Goal: Information Seeking & Learning: Find specific fact

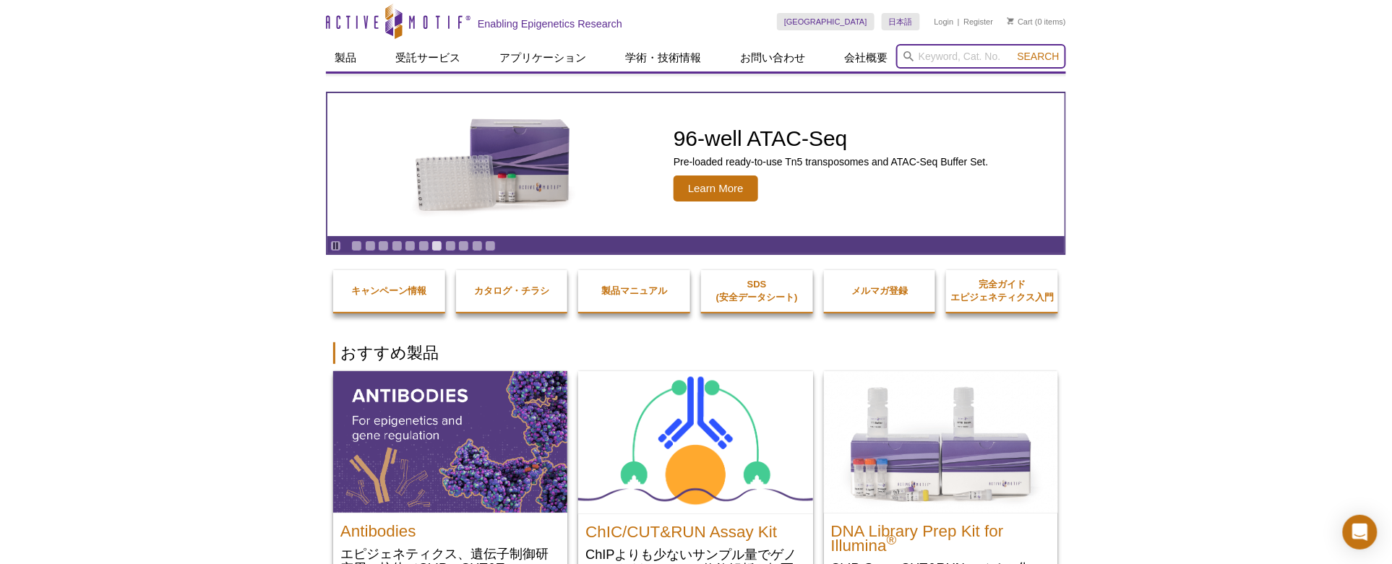
click at [987, 61] on input "search" at bounding box center [981, 56] width 170 height 25
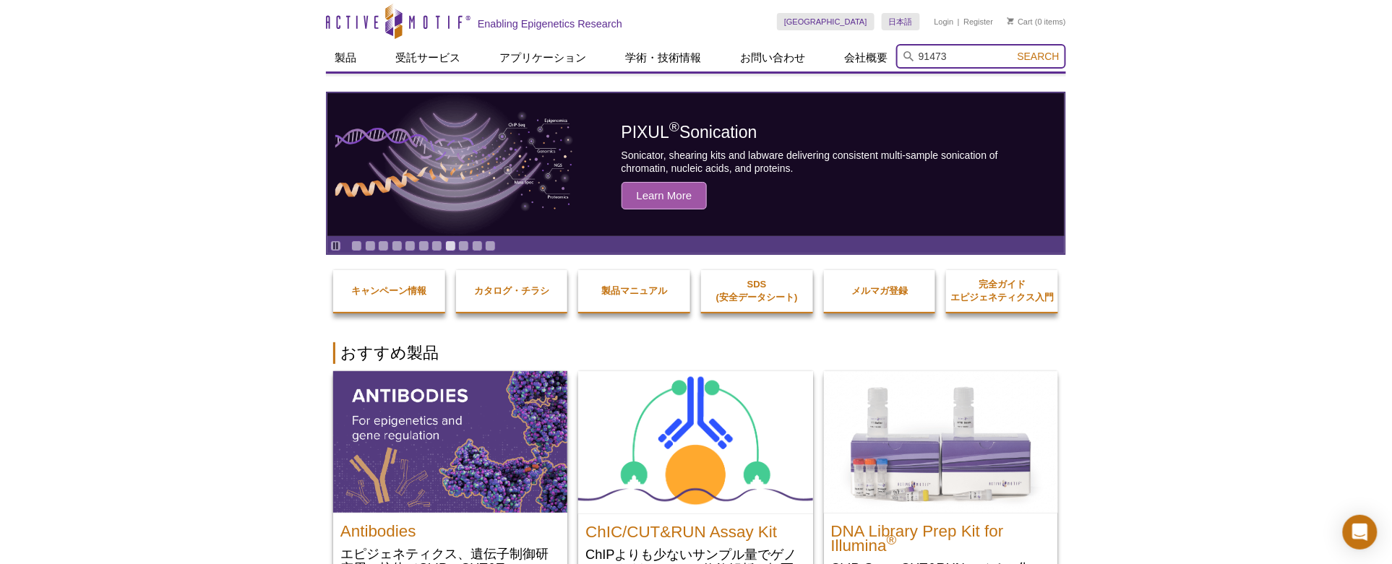
type input "91473"
click at [1013, 50] on button "Search" at bounding box center [1038, 56] width 51 height 13
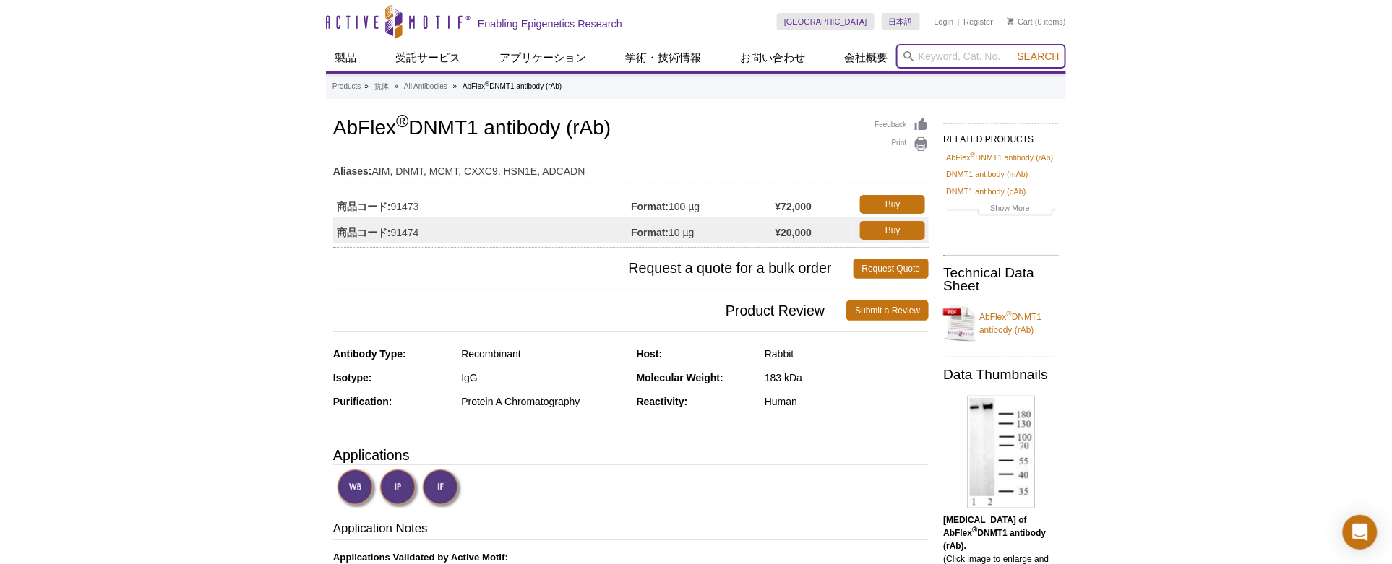
click at [950, 66] on input "search" at bounding box center [981, 56] width 170 height 25
type input "91481"
click at [1013, 50] on button "Search" at bounding box center [1038, 56] width 51 height 13
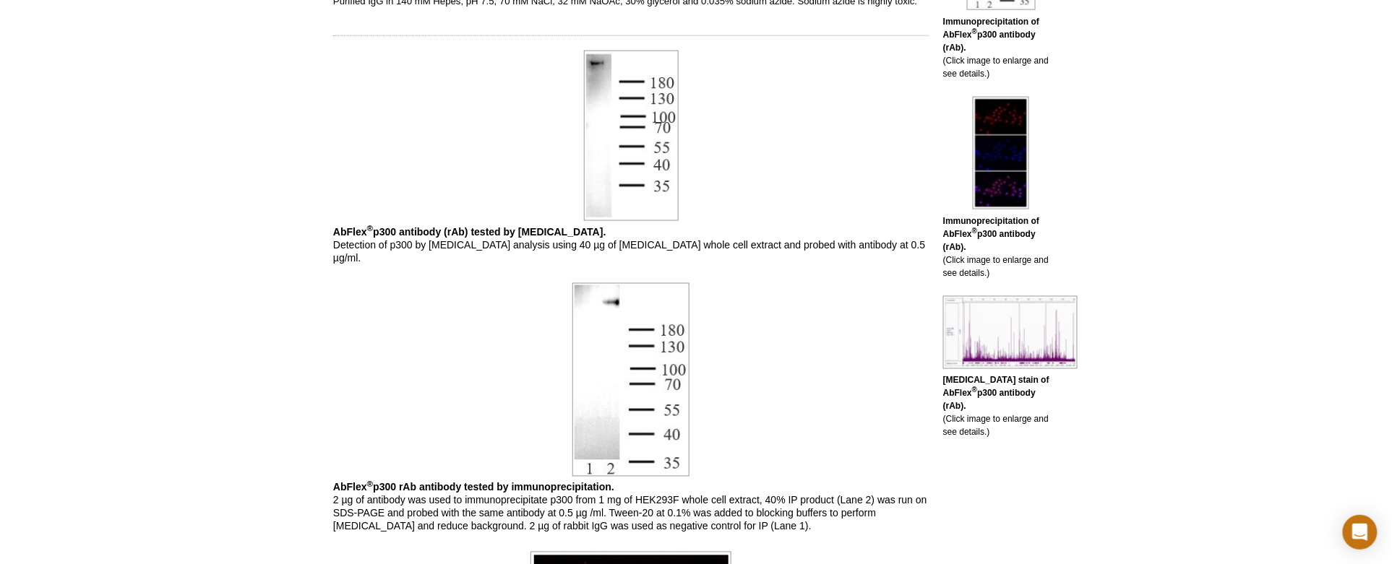
scroll to position [803, 0]
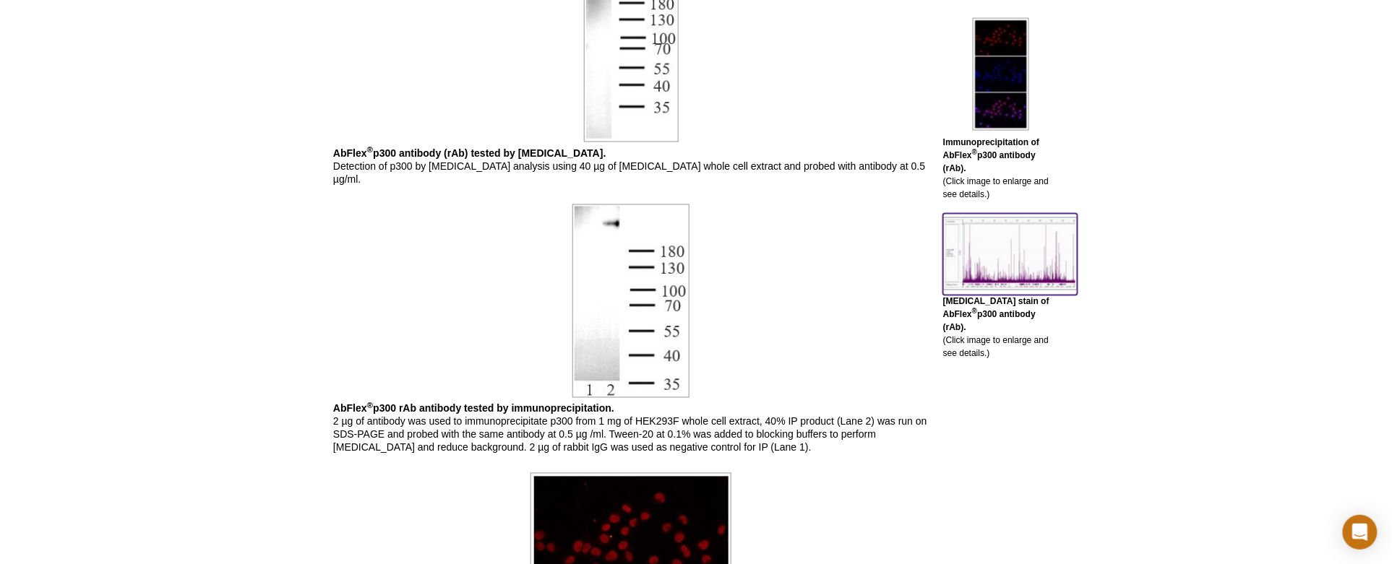
click at [988, 241] on img at bounding box center [1010, 254] width 134 height 73
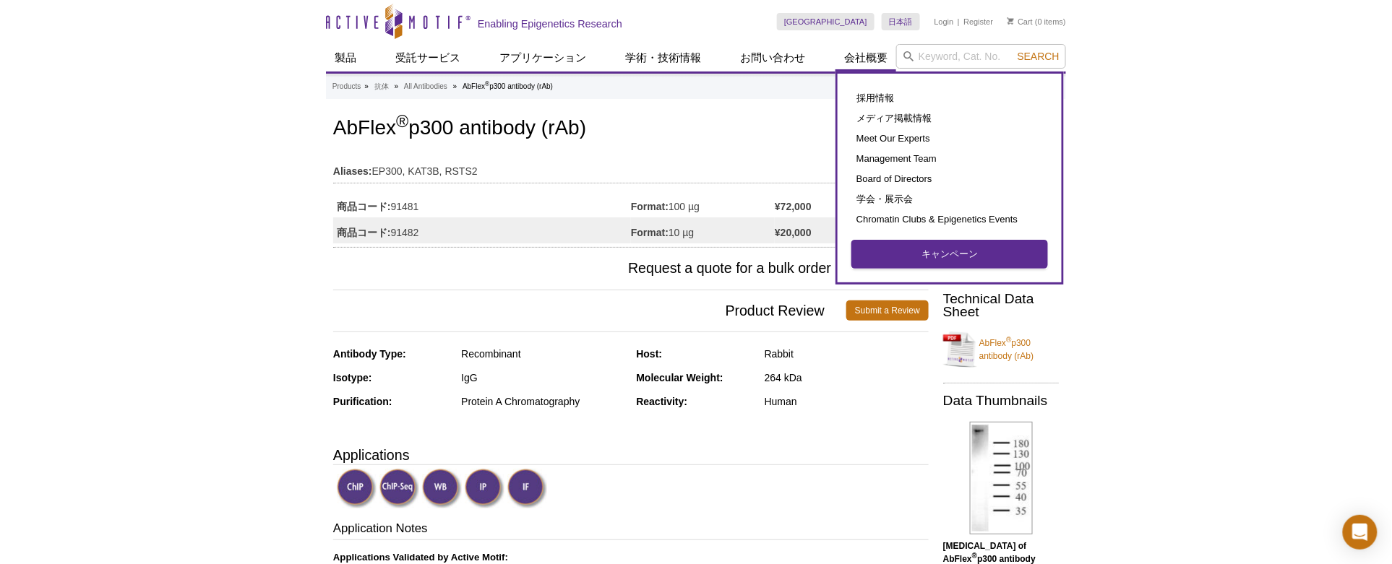
click at [940, 256] on link "キャンペーン" at bounding box center [949, 254] width 195 height 27
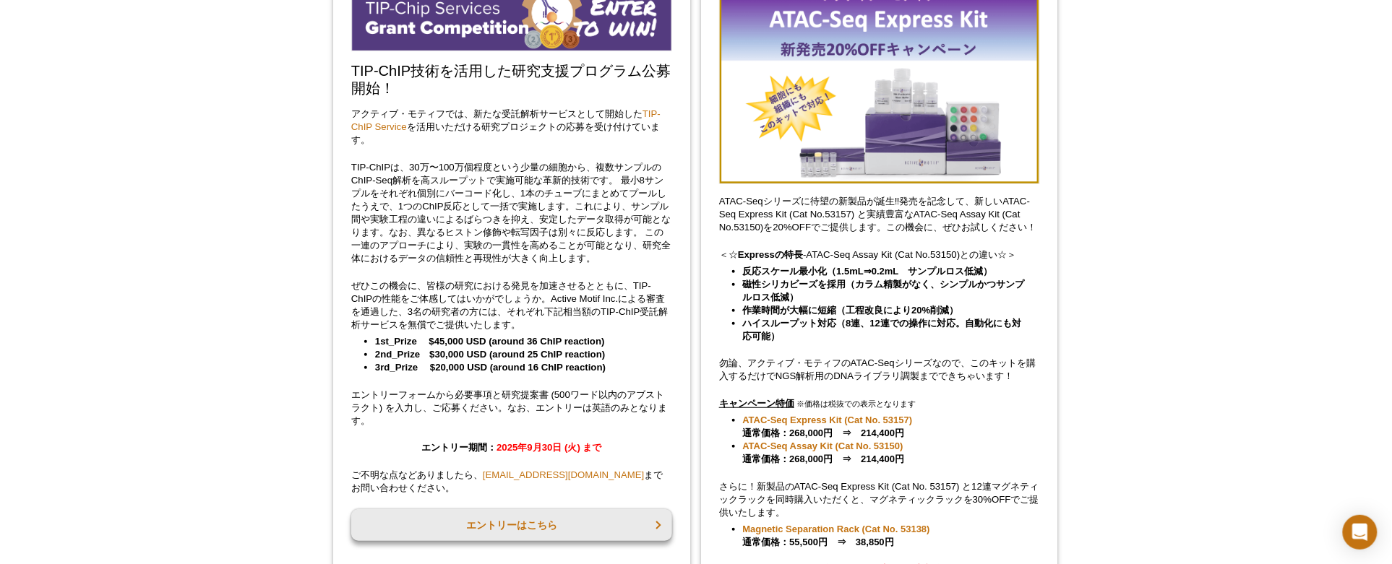
scroll to position [160, 0]
